Goal: Information Seeking & Learning: Learn about a topic

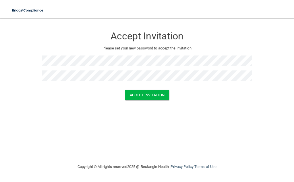
click at [186, 95] on div "Accept Invitation" at bounding box center [146, 95] width 279 height 11
click at [160, 91] on button "Accept Invitation" at bounding box center [147, 95] width 44 height 11
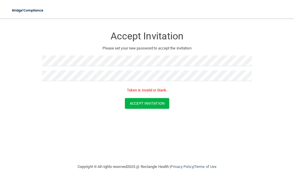
click at [266, 15] on nav "Toggle navigation Manage My Enterprise Manage My Location" at bounding box center [147, 9] width 294 height 18
click at [31, 10] on img at bounding box center [28, 11] width 39 height 12
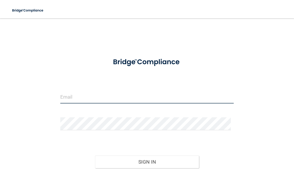
type input "icleanteeth@ymail.com"
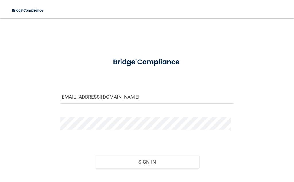
click at [114, 52] on div "icleanteeth@ymail.com Invalid email/password. You don't have permission to acce…" at bounding box center [146, 110] width 271 height 172
click at [14, 8] on img at bounding box center [28, 11] width 39 height 12
drag, startPoint x: 119, startPoint y: 98, endPoint x: 48, endPoint y: 94, distance: 71.0
click at [48, 94] on div "icleanteeth@ymail.com Invalid email/password. You don't have permission to acce…" at bounding box center [146, 110] width 271 height 172
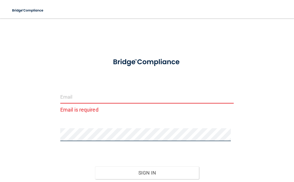
click at [59, 132] on div at bounding box center [147, 136] width 182 height 17
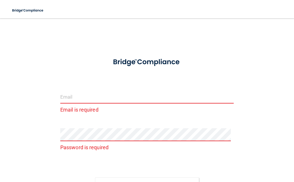
click at [69, 98] on input "email" at bounding box center [146, 96] width 173 height 13
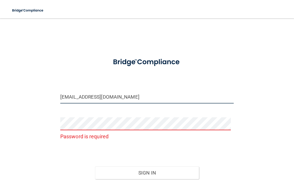
type input "[EMAIL_ADDRESS][DOMAIN_NAME]"
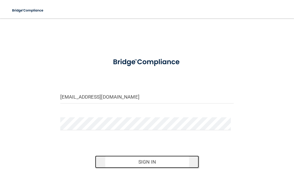
click at [179, 156] on button "Sign In" at bounding box center [147, 161] width 104 height 13
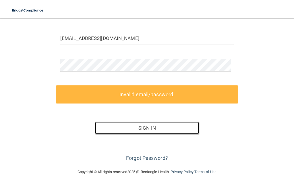
scroll to position [62, 0]
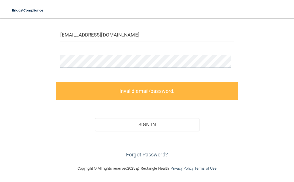
click at [36, 62] on div "mckenzieward18@gmail.com Invalid email/password. You don't have permission to a…" at bounding box center [146, 60] width 271 height 197
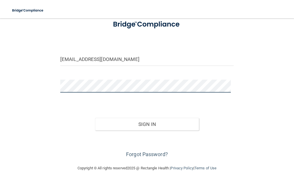
scroll to position [37, 0]
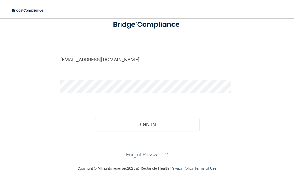
click at [203, 137] on div "Forgot Password?" at bounding box center [147, 145] width 182 height 29
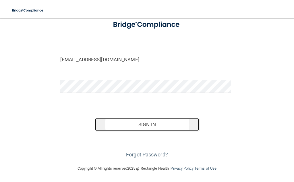
click at [185, 125] on button "Sign In" at bounding box center [147, 124] width 104 height 13
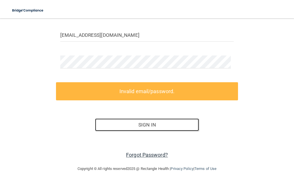
scroll to position [62, 0]
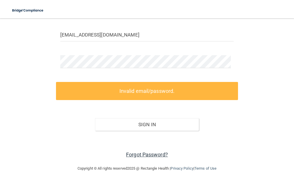
click at [159, 153] on link "Forgot Password?" at bounding box center [147, 154] width 42 height 6
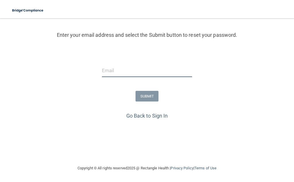
click at [131, 66] on input "email" at bounding box center [147, 70] width 90 height 13
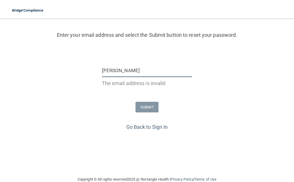
type input "[EMAIL_ADDRESS][DOMAIN_NAME]"
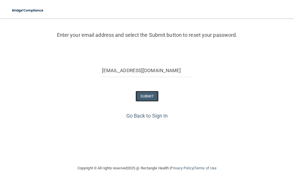
click at [147, 94] on button "SUBMIT" at bounding box center [146, 96] width 23 height 11
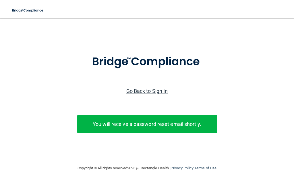
click at [162, 88] on link "Go Back to Sign In" at bounding box center [147, 91] width 42 height 6
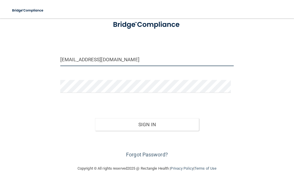
drag, startPoint x: 126, startPoint y: 56, endPoint x: 29, endPoint y: 57, distance: 97.0
click at [29, 57] on div "icleanteeth@ymail.com Invalid email/password. You don't have permission to acce…" at bounding box center [146, 73] width 271 height 172
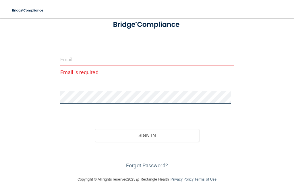
click at [44, 93] on div "Email is required Invalid email/password. You don't have permission to access t…" at bounding box center [146, 78] width 271 height 183
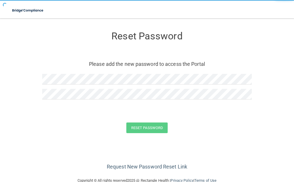
click at [127, 69] on div "Reset Password Please add the new password to access the Portal" at bounding box center [146, 66] width 209 height 84
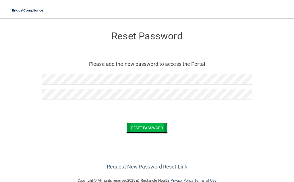
click at [160, 128] on button "Reset Password" at bounding box center [146, 127] width 41 height 11
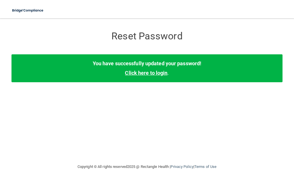
click at [158, 71] on link "Click here to login" at bounding box center [146, 73] width 42 height 6
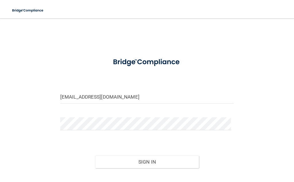
click at [120, 103] on div "[EMAIL_ADDRESS][DOMAIN_NAME]" at bounding box center [147, 98] width 182 height 17
drag, startPoint x: 122, startPoint y: 97, endPoint x: 32, endPoint y: 101, distance: 89.6
click at [32, 101] on div "[EMAIL_ADDRESS][DOMAIN_NAME] Invalid email/password. You don't have permission …" at bounding box center [146, 110] width 271 height 172
type input "[EMAIL_ADDRESS][DOMAIN_NAME]"
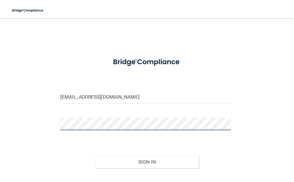
click at [42, 120] on div "[EMAIL_ADDRESS][DOMAIN_NAME] Invalid email/password. You don't have permission …" at bounding box center [146, 110] width 271 height 172
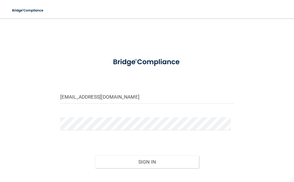
click at [223, 145] on div "Sign In" at bounding box center [147, 156] width 182 height 24
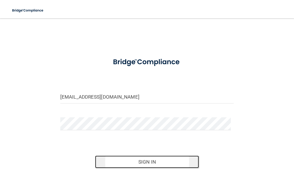
click at [188, 155] on button "Sign In" at bounding box center [147, 161] width 104 height 13
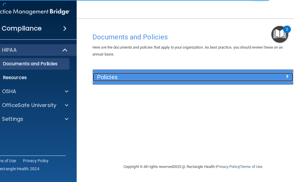
click at [201, 79] on h5 "Policies" at bounding box center [168, 77] width 142 height 6
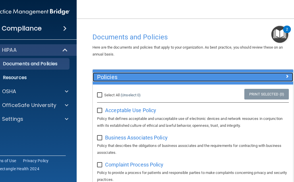
click at [193, 79] on h5 "Policies" at bounding box center [168, 77] width 142 height 6
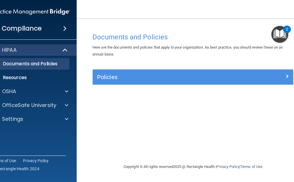
click at [283, 38] on img "Open Resource Center, 2 new notifications" at bounding box center [279, 34] width 17 height 17
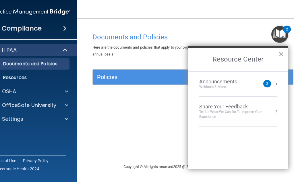
click at [89, 53] on div "Here are the documents and policies that apply to your organization. As best pr…" at bounding box center [192, 51] width 209 height 14
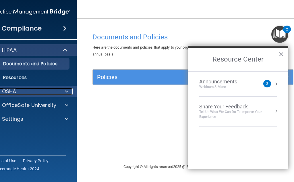
click at [30, 90] on div "OSHA" at bounding box center [22, 91] width 71 height 7
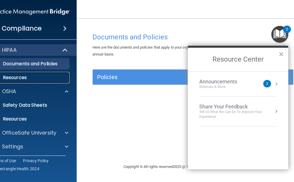
click at [52, 78] on p "Resources" at bounding box center [28, 78] width 78 height 6
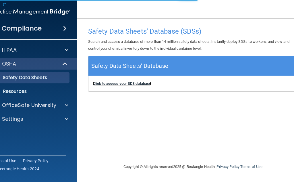
click at [136, 83] on b "Click to access your SDS database" at bounding box center [122, 83] width 58 height 4
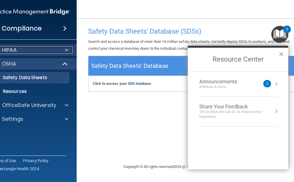
click at [69, 50] on div at bounding box center [66, 49] width 14 height 7
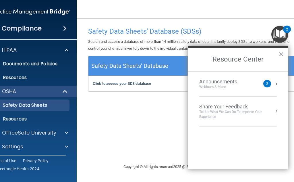
click at [63, 30] on span at bounding box center [64, 28] width 3 height 7
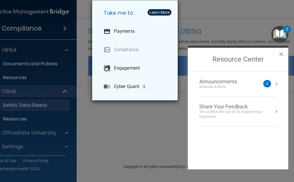
click at [63, 29] on div "Take me to: Payments Compliance Engagement Cyber Quant" at bounding box center [147, 91] width 294 height 182
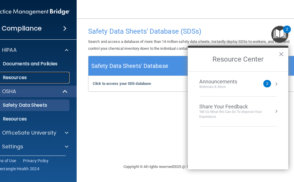
click at [60, 80] on p "Resources" at bounding box center [28, 78] width 78 height 6
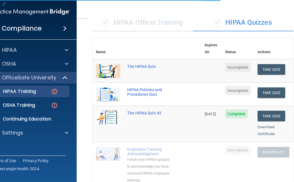
scroll to position [57, 0]
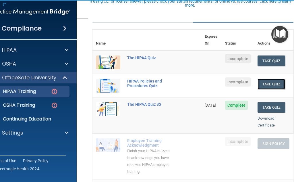
click at [274, 80] on button "Take Quiz" at bounding box center [271, 84] width 28 height 11
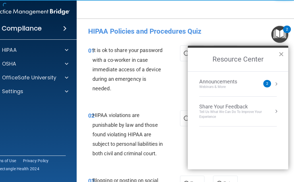
click at [281, 53] on button "×" at bounding box center [280, 53] width 5 height 9
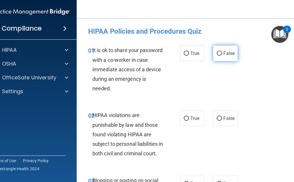
click at [227, 53] on span "False" at bounding box center [228, 53] width 11 height 5
click at [222, 53] on input "False" at bounding box center [219, 53] width 5 height 4
radio input "true"
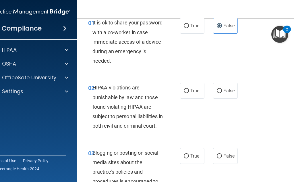
scroll to position [57, 0]
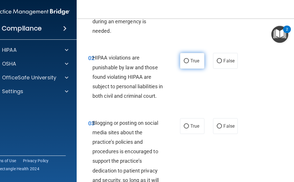
click at [194, 64] on label "True" at bounding box center [192, 61] width 24 height 16
click at [189, 63] on input "True" at bounding box center [186, 61] width 5 height 4
radio input "true"
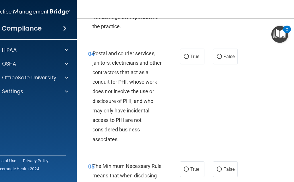
scroll to position [230, 0]
click at [197, 65] on label "True" at bounding box center [192, 57] width 24 height 16
click at [189, 59] on input "True" at bounding box center [186, 57] width 5 height 4
radio input "true"
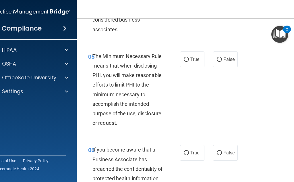
scroll to position [344, 0]
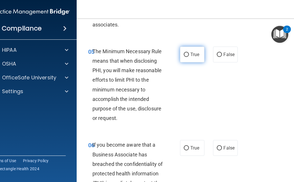
click at [192, 62] on label "True" at bounding box center [192, 54] width 24 height 16
click at [189, 57] on input "True" at bounding box center [186, 55] width 5 height 4
radio input "true"
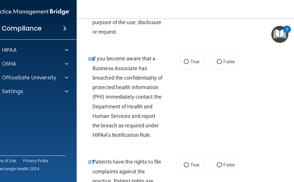
scroll to position [459, 0]
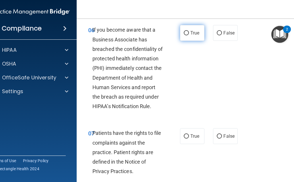
click at [184, 41] on label "True" at bounding box center [192, 33] width 24 height 16
click at [184, 35] on input "True" at bounding box center [186, 33] width 5 height 4
radio input "true"
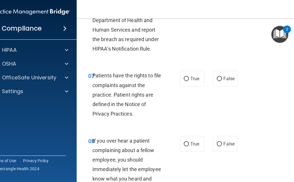
scroll to position [545, 0]
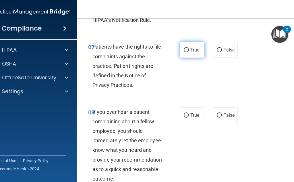
click at [187, 58] on label "True" at bounding box center [192, 50] width 24 height 16
click at [187, 52] on input "True" at bounding box center [186, 50] width 5 height 4
radio input "true"
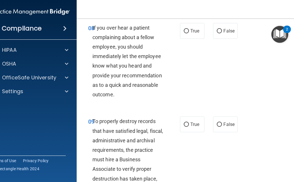
scroll to position [631, 0]
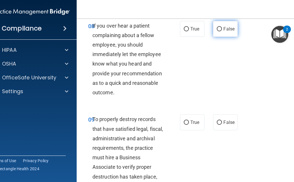
click at [228, 32] on span "False" at bounding box center [228, 28] width 11 height 5
click at [222, 31] on input "False" at bounding box center [219, 29] width 5 height 4
radio input "true"
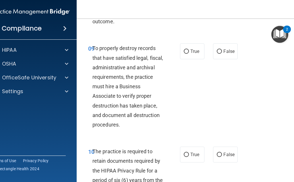
scroll to position [717, 0]
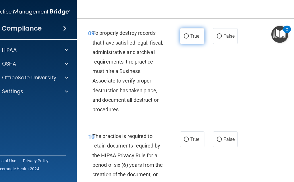
click at [190, 39] on span "True" at bounding box center [194, 35] width 9 height 5
click at [189, 38] on input "True" at bounding box center [186, 36] width 5 height 4
radio input "true"
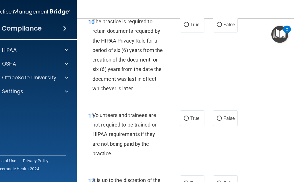
scroll to position [832, 0]
click at [196, 27] on span "True" at bounding box center [194, 24] width 9 height 5
click at [189, 27] on input "True" at bounding box center [186, 24] width 5 height 4
radio input "true"
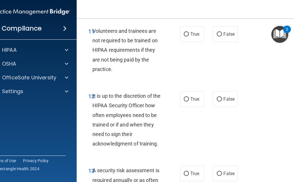
scroll to position [918, 0]
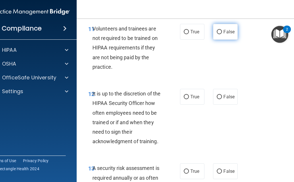
click at [220, 40] on label "False" at bounding box center [225, 32] width 24 height 16
click at [220, 34] on input "False" at bounding box center [219, 32] width 5 height 4
radio input "true"
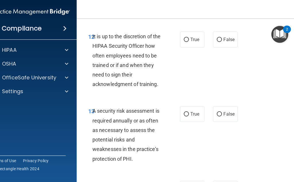
scroll to position [976, 0]
click at [223, 47] on label "False" at bounding box center [225, 39] width 24 height 16
click at [222, 42] on input "False" at bounding box center [219, 39] width 5 height 4
radio input "true"
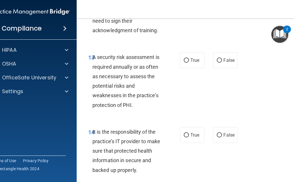
scroll to position [1033, 0]
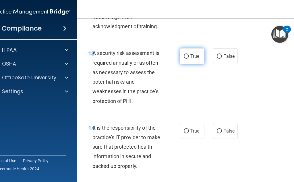
click at [198, 64] on label "True" at bounding box center [192, 56] width 24 height 16
click at [189, 59] on input "True" at bounding box center [186, 56] width 5 height 4
radio input "true"
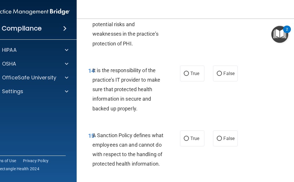
scroll to position [1119, 0]
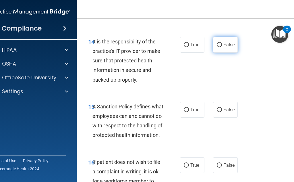
click at [227, 53] on label "False" at bounding box center [225, 45] width 24 height 16
click at [222, 47] on input "False" at bounding box center [219, 45] width 5 height 4
radio input "true"
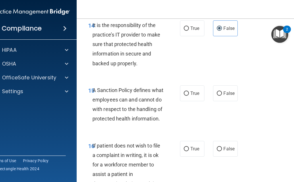
scroll to position [1176, 0]
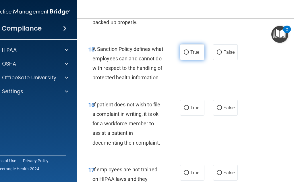
click at [192, 60] on label "True" at bounding box center [192, 52] width 24 height 16
click at [189, 55] on input "True" at bounding box center [186, 52] width 5 height 4
radio input "true"
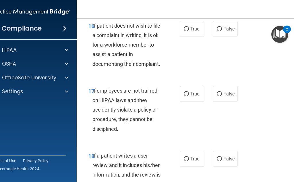
scroll to position [1263, 0]
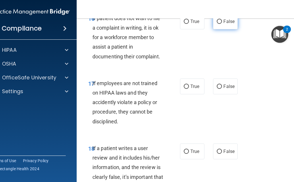
click at [221, 29] on label "False" at bounding box center [225, 21] width 24 height 16
click at [221, 24] on input "False" at bounding box center [219, 22] width 5 height 4
radio input "true"
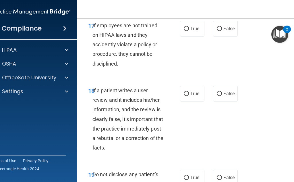
scroll to position [1320, 0]
click at [219, 37] on label "False" at bounding box center [225, 29] width 24 height 16
click at [219, 31] on input "False" at bounding box center [219, 29] width 5 height 4
radio input "true"
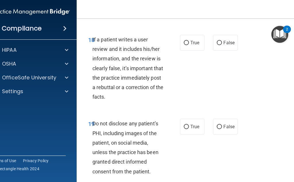
scroll to position [1377, 0]
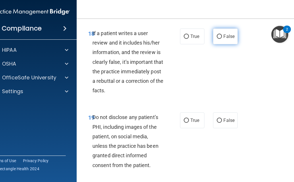
click at [221, 44] on label "False" at bounding box center [225, 36] width 24 height 16
click at [221, 39] on input "False" at bounding box center [219, 36] width 5 height 4
radio input "true"
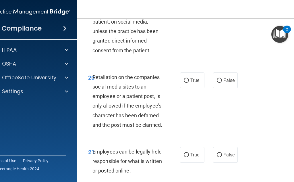
scroll to position [1492, 0]
click at [192, 8] on span "True" at bounding box center [194, 5] width 9 height 5
click at [189, 8] on input "True" at bounding box center [186, 5] width 5 height 4
radio input "true"
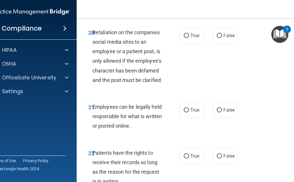
scroll to position [1549, 0]
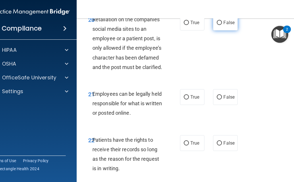
click at [217, 25] on input "False" at bounding box center [219, 23] width 5 height 4
radio input "true"
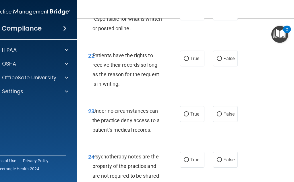
scroll to position [1636, 0]
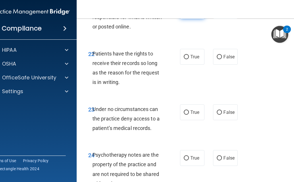
click at [198, 19] on label "True" at bounding box center [192, 11] width 24 height 16
click at [189, 13] on input "True" at bounding box center [186, 11] width 5 height 4
radio input "true"
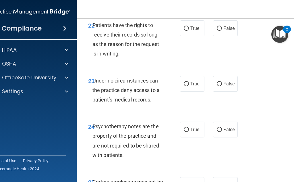
scroll to position [1664, 0]
click at [219, 36] on label "False" at bounding box center [225, 28] width 24 height 16
click at [219, 30] on input "False" at bounding box center [219, 28] width 5 height 4
radio input "true"
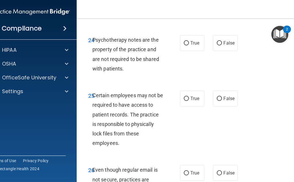
scroll to position [1722, 0]
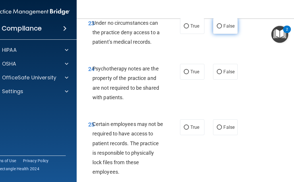
click at [217, 34] on label "False" at bounding box center [225, 26] width 24 height 16
click at [217, 28] on input "False" at bounding box center [219, 26] width 5 height 4
radio input "true"
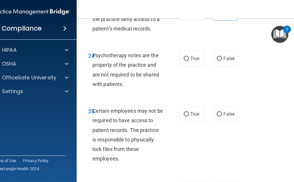
scroll to position [1750, 0]
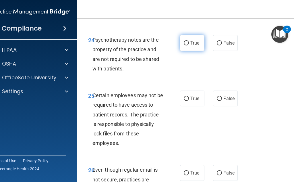
click at [185, 51] on label "True" at bounding box center [192, 43] width 24 height 16
click at [185, 45] on input "True" at bounding box center [186, 43] width 5 height 4
radio input "true"
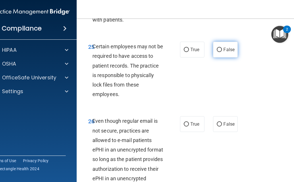
scroll to position [1808, 0]
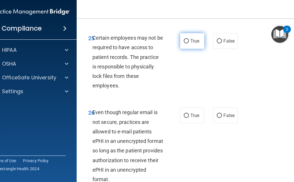
click at [184, 43] on input "True" at bounding box center [186, 41] width 5 height 4
radio input "true"
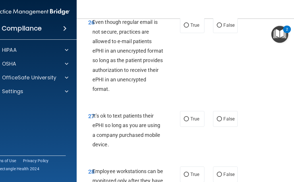
scroll to position [1894, 0]
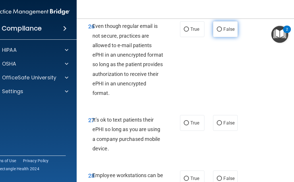
click at [234, 37] on label "False" at bounding box center [225, 29] width 24 height 16
click at [222, 32] on input "False" at bounding box center [219, 29] width 5 height 4
radio input "true"
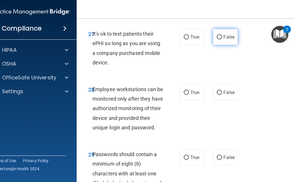
scroll to position [1980, 0]
click at [223, 44] on label "False" at bounding box center [225, 37] width 24 height 16
click at [222, 39] on input "False" at bounding box center [219, 37] width 5 height 4
radio input "true"
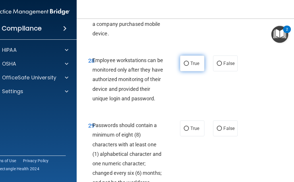
click at [197, 71] on label "True" at bounding box center [192, 63] width 24 height 16
click at [189, 66] on input "True" at bounding box center [186, 63] width 5 height 4
radio input "true"
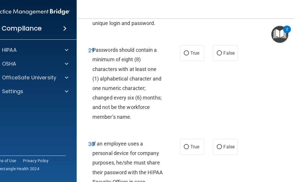
scroll to position [2095, 0]
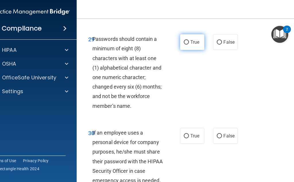
click at [196, 45] on span "True" at bounding box center [194, 41] width 9 height 5
click at [189, 44] on input "True" at bounding box center [186, 42] width 5 height 4
radio input "true"
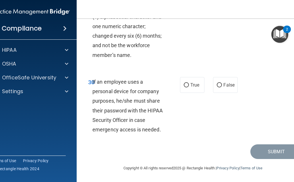
scroll to position [2164, 0]
click at [214, 91] on label "False" at bounding box center [225, 85] width 24 height 16
click at [217, 87] on input "False" at bounding box center [219, 85] width 5 height 4
radio input "true"
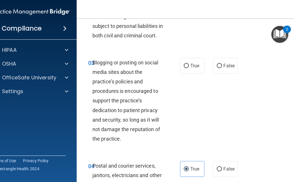
scroll to position [127, 0]
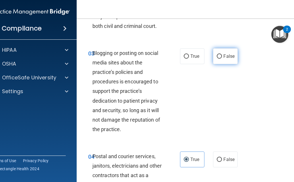
click at [213, 64] on label "False" at bounding box center [225, 56] width 24 height 16
click at [217, 59] on input "False" at bounding box center [219, 56] width 5 height 4
radio input "true"
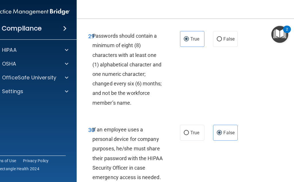
scroll to position [2164, 0]
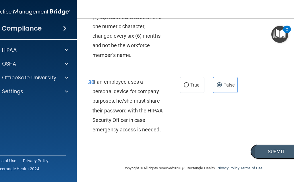
click at [277, 147] on button "Submit" at bounding box center [276, 151] width 52 height 15
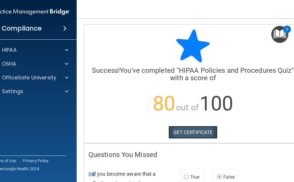
click at [195, 133] on link "GET CERTIFICATE" at bounding box center [192, 132] width 49 height 13
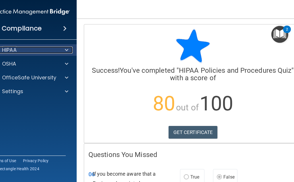
click at [62, 52] on div at bounding box center [66, 49] width 14 height 7
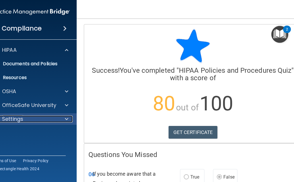
click at [54, 117] on div "Settings" at bounding box center [22, 118] width 71 height 7
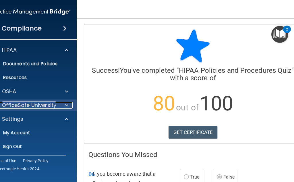
click at [55, 106] on div "OfficeSafe University" at bounding box center [22, 105] width 71 height 7
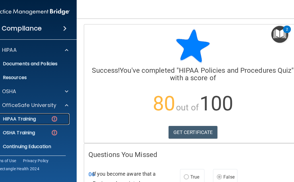
click at [51, 119] on img at bounding box center [54, 118] width 7 height 7
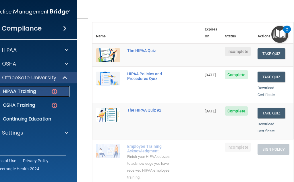
scroll to position [29, 0]
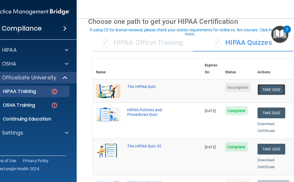
click at [265, 84] on button "Take Quiz" at bounding box center [271, 89] width 28 height 11
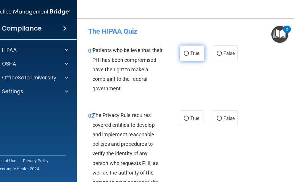
click at [182, 51] on label "True" at bounding box center [192, 53] width 24 height 16
click at [184, 51] on input "True" at bounding box center [186, 53] width 5 height 4
radio input "true"
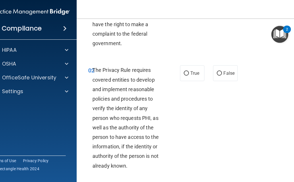
scroll to position [57, 0]
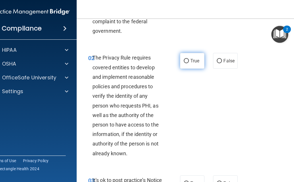
click at [195, 59] on span "True" at bounding box center [194, 60] width 9 height 5
click at [189, 59] on input "True" at bounding box center [186, 61] width 5 height 4
radio input "true"
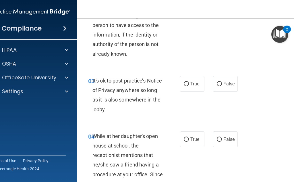
scroll to position [172, 0]
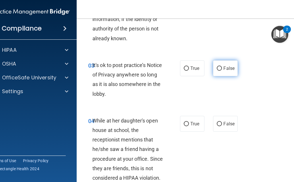
click at [232, 67] on span "False" at bounding box center [228, 67] width 11 height 5
click at [222, 67] on input "False" at bounding box center [219, 68] width 5 height 4
radio input "true"
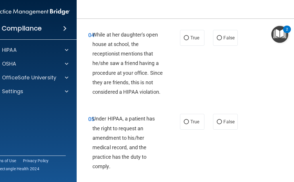
scroll to position [258, 0]
click at [229, 41] on label "False" at bounding box center [225, 38] width 24 height 16
click at [222, 40] on input "False" at bounding box center [219, 38] width 5 height 4
radio input "true"
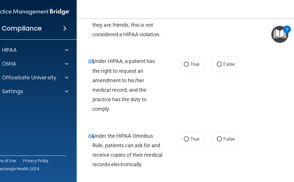
scroll to position [316, 0]
click at [228, 65] on span "False" at bounding box center [228, 63] width 11 height 5
click at [222, 65] on input "False" at bounding box center [219, 64] width 5 height 4
radio input "true"
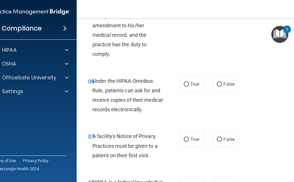
scroll to position [373, 0]
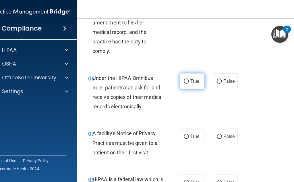
click at [197, 80] on span "True" at bounding box center [194, 80] width 9 height 5
click at [189, 80] on input "True" at bounding box center [186, 81] width 5 height 4
radio input "true"
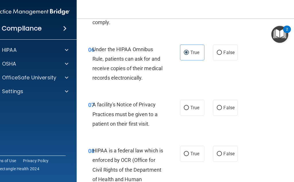
scroll to position [430, 0]
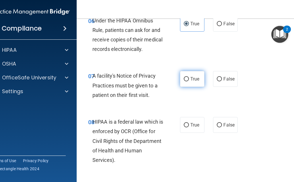
click at [182, 73] on label "True" at bounding box center [192, 79] width 24 height 16
click at [184, 77] on input "True" at bounding box center [186, 79] width 5 height 4
radio input "true"
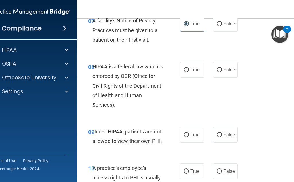
scroll to position [488, 0]
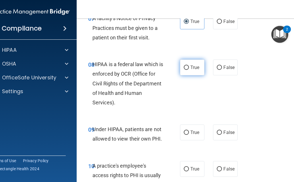
click at [194, 66] on span "True" at bounding box center [194, 67] width 9 height 5
click at [189, 66] on input "True" at bounding box center [186, 67] width 5 height 4
radio input "true"
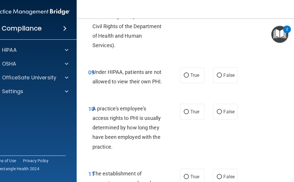
scroll to position [545, 0]
click at [192, 79] on label "True" at bounding box center [192, 75] width 24 height 16
click at [189, 77] on input "True" at bounding box center [186, 75] width 5 height 4
radio input "true"
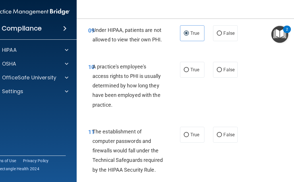
scroll to position [603, 0]
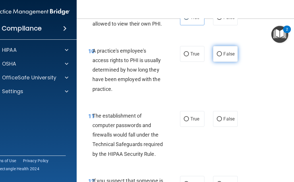
click at [223, 56] on span "False" at bounding box center [228, 53] width 11 height 5
click at [222, 56] on input "False" at bounding box center [219, 54] width 5 height 4
radio input "true"
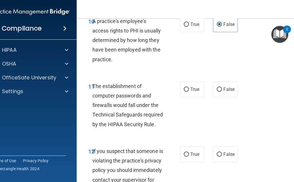
scroll to position [660, 0]
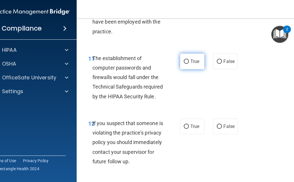
click at [195, 65] on label "True" at bounding box center [192, 61] width 24 height 16
click at [189, 64] on input "True" at bounding box center [186, 61] width 5 height 4
radio input "true"
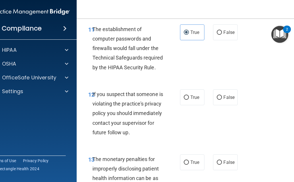
scroll to position [689, 0]
click at [197, 102] on label "True" at bounding box center [192, 98] width 24 height 16
click at [189, 100] on input "True" at bounding box center [186, 98] width 5 height 4
radio input "true"
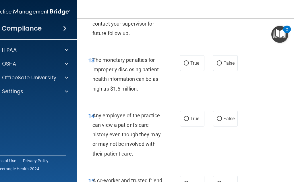
scroll to position [803, 0]
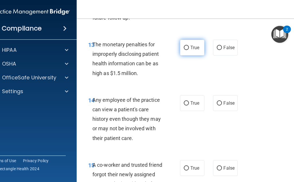
click at [191, 55] on label "True" at bounding box center [192, 48] width 24 height 16
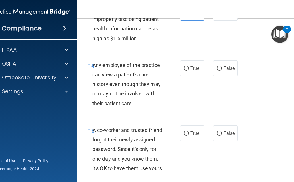
scroll to position [861, 0]
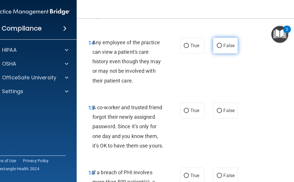
click at [226, 48] on span "False" at bounding box center [228, 45] width 11 height 5
click at [222, 48] on input "False" at bounding box center [219, 46] width 5 height 4
radio input "true"
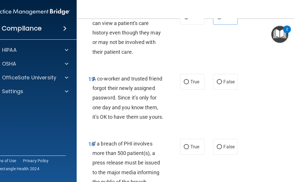
scroll to position [918, 0]
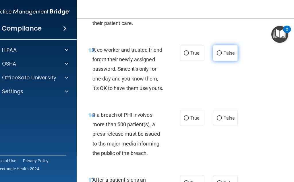
click at [226, 61] on label "False" at bounding box center [225, 53] width 24 height 16
click at [222, 55] on input "False" at bounding box center [219, 53] width 5 height 4
radio input "true"
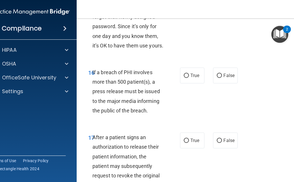
scroll to position [976, 0]
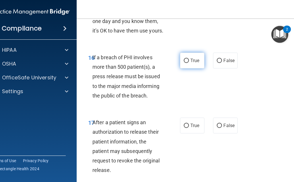
click at [192, 68] on label "True" at bounding box center [192, 61] width 24 height 16
click at [189, 63] on input "True" at bounding box center [186, 61] width 5 height 4
radio input "true"
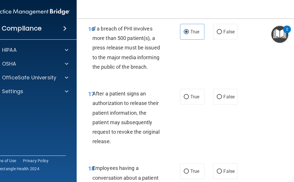
scroll to position [1033, 0]
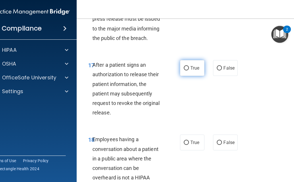
click at [190, 71] on span "True" at bounding box center [194, 67] width 9 height 5
click at [189, 70] on input "True" at bounding box center [186, 68] width 5 height 4
radio input "true"
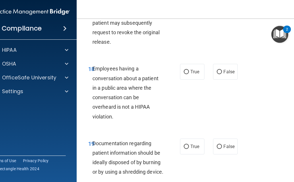
scroll to position [1119, 0]
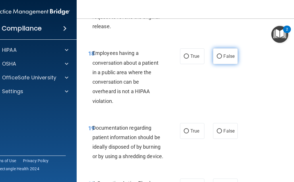
click at [219, 59] on input "False" at bounding box center [219, 56] width 5 height 4
radio input "true"
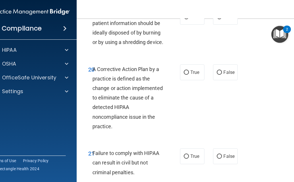
scroll to position [1234, 0]
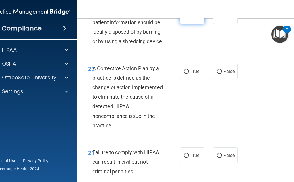
click at [191, 24] on label "True" at bounding box center [192, 16] width 24 height 16
click at [189, 18] on input "True" at bounding box center [186, 16] width 5 height 4
radio input "true"
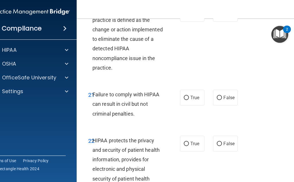
scroll to position [1291, 0]
click at [185, 16] on input "True" at bounding box center [186, 14] width 5 height 4
radio input "true"
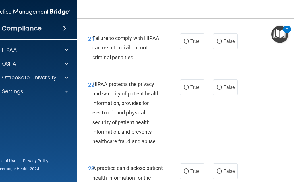
scroll to position [1349, 0]
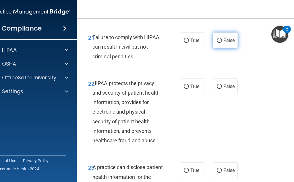
click at [221, 48] on label "False" at bounding box center [225, 40] width 24 height 16
click at [221, 43] on input "False" at bounding box center [219, 40] width 5 height 4
radio input "true"
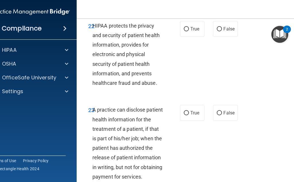
scroll to position [1435, 0]
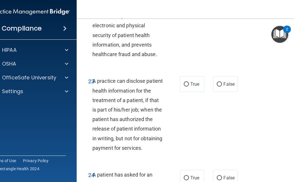
click at [190, 8] on label "True" at bounding box center [192, 0] width 24 height 16
click at [189, 3] on input "True" at bounding box center [186, 0] width 5 height 4
radio input "true"
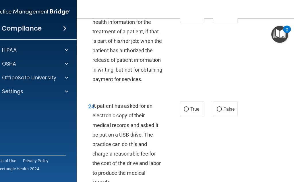
scroll to position [1521, 0]
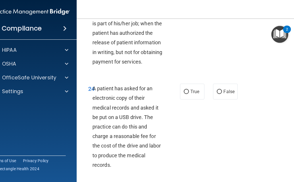
radio input "true"
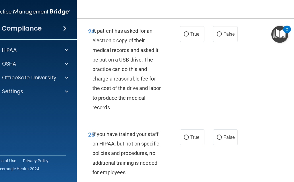
scroll to position [1607, 0]
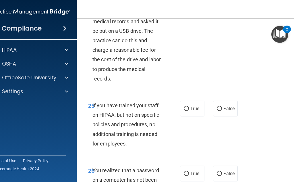
click at [184, 8] on input "True" at bounding box center [186, 5] width 5 height 4
radio input "true"
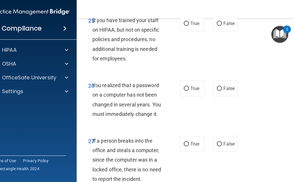
scroll to position [1693, 0]
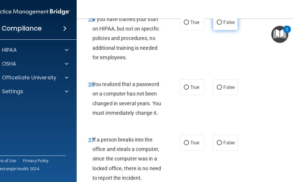
click at [213, 30] on label "False" at bounding box center [225, 22] width 24 height 16
click at [217, 25] on input "False" at bounding box center [219, 22] width 5 height 4
radio input "true"
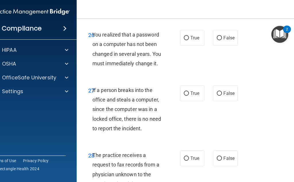
scroll to position [1750, 0]
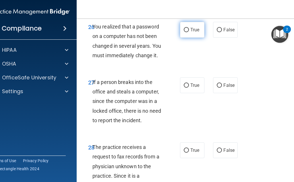
click at [199, 38] on label "True" at bounding box center [192, 30] width 24 height 16
click at [189, 32] on input "True" at bounding box center [186, 30] width 5 height 4
radio input "true"
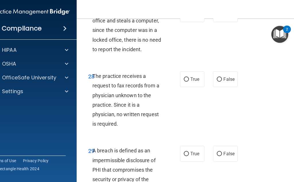
scroll to position [1836, 0]
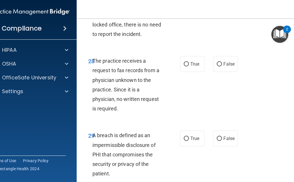
radio input "true"
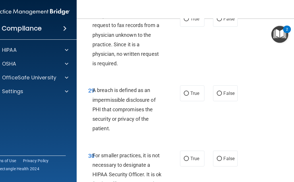
scroll to position [1894, 0]
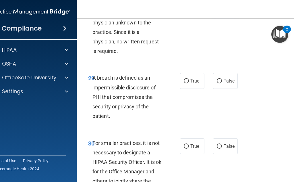
click at [222, 14] on label "False" at bounding box center [225, 7] width 24 height 16
click at [222, 9] on input "False" at bounding box center [219, 7] width 5 height 4
radio input "true"
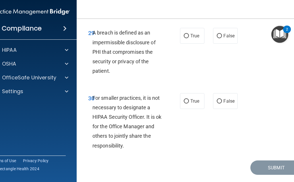
scroll to position [1951, 0]
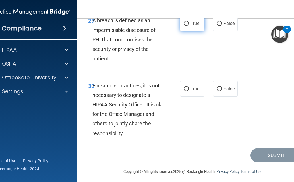
click at [190, 31] on label "True" at bounding box center [192, 23] width 24 height 16
click at [189, 26] on input "True" at bounding box center [186, 24] width 5 height 4
radio input "true"
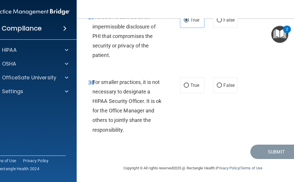
scroll to position [1993, 0]
click at [229, 79] on label "False" at bounding box center [225, 85] width 24 height 16
click at [222, 83] on input "False" at bounding box center [219, 85] width 5 height 4
radio input "true"
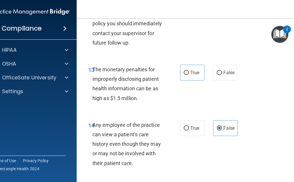
scroll to position [788, 0]
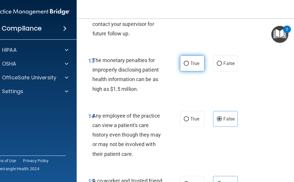
click at [196, 71] on label "True" at bounding box center [192, 63] width 24 height 16
click at [189, 66] on input "True" at bounding box center [186, 63] width 5 height 4
radio input "true"
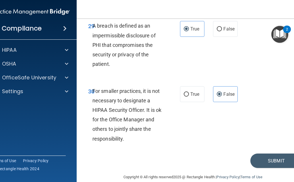
scroll to position [1993, 0]
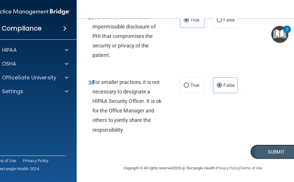
click at [279, 149] on button "Submit" at bounding box center [276, 151] width 52 height 15
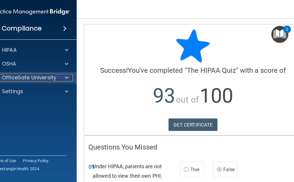
click at [62, 80] on div at bounding box center [66, 77] width 14 height 7
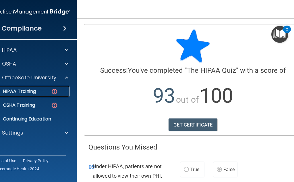
click at [51, 92] on img at bounding box center [54, 91] width 7 height 7
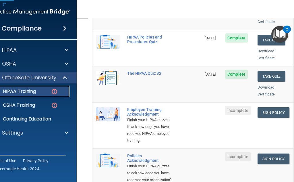
scroll to position [115, 0]
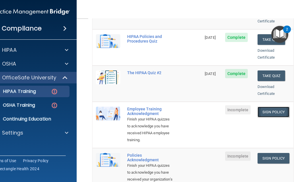
click at [277, 108] on link "Sign Policy" at bounding box center [273, 111] width 32 height 11
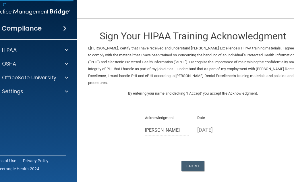
click at [195, 157] on div "Sign Your HIPAA Training Acknowledgment I, [PERSON_NAME] , certify that I have …" at bounding box center [192, 97] width 209 height 147
click at [196, 166] on button "I Agree" at bounding box center [192, 165] width 23 height 11
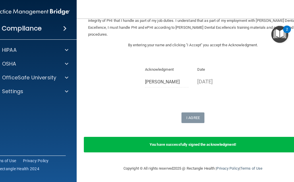
scroll to position [48, 0]
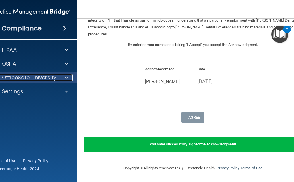
click at [59, 76] on div at bounding box center [66, 77] width 14 height 7
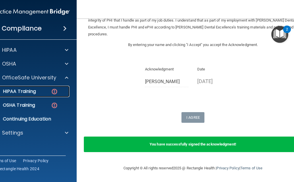
click at [54, 92] on img at bounding box center [54, 91] width 7 height 7
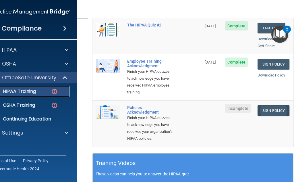
scroll to position [155, 0]
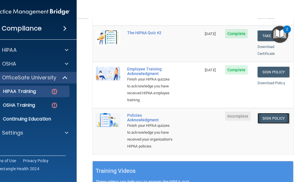
click at [265, 117] on link "Sign Policy" at bounding box center [273, 118] width 32 height 11
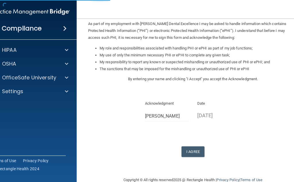
scroll to position [81, 0]
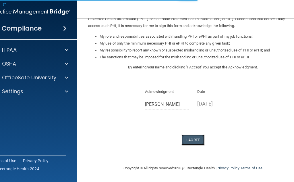
click at [194, 138] on button "I Agree" at bounding box center [192, 139] width 23 height 11
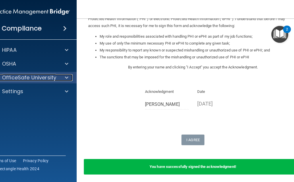
click at [42, 80] on p "OfficeSafe University" at bounding box center [29, 77] width 54 height 7
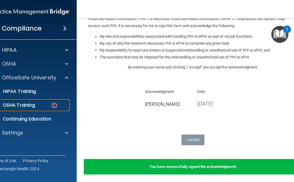
click at [46, 104] on div "OSHA Training" at bounding box center [28, 105] width 78 height 6
